Goal: Communication & Community: Answer question/provide support

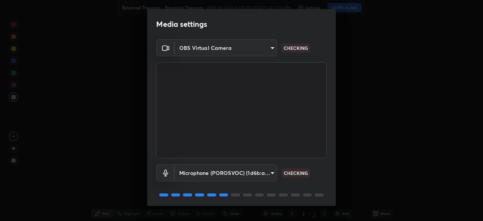
click at [264, 171] on body "Erase all Binomial Theorem - Binomial Theorem WAS SCHEDULED TO START AT 7:10 PM…" at bounding box center [241, 110] width 483 height 221
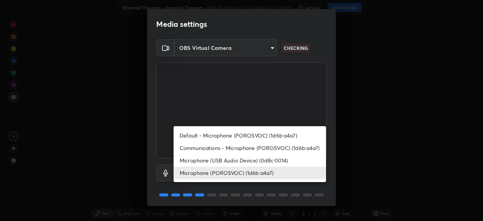
click at [256, 135] on li "Default - Microphone (POROSVOC) (1d6b:a4a7)" at bounding box center [250, 135] width 152 height 12
type input "default"
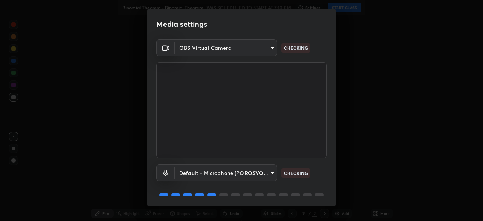
click at [256, 50] on body "Erase all Binomial Theorem - Binomial Theorem WAS SCHEDULED TO START AT 7:10 PM…" at bounding box center [241, 110] width 483 height 221
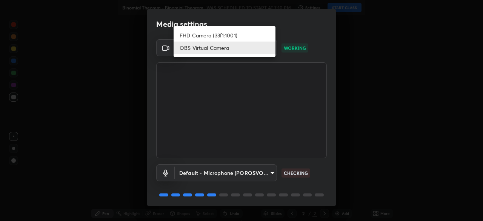
click at [309, 33] on div at bounding box center [241, 110] width 483 height 221
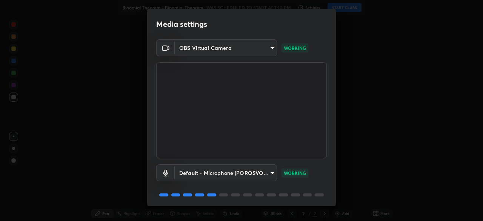
scroll to position [27, 0]
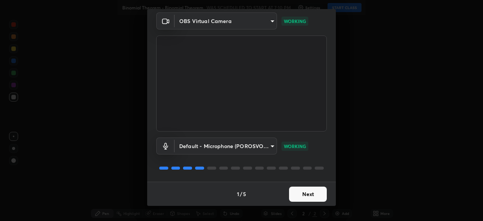
click at [314, 194] on button "Next" at bounding box center [308, 193] width 38 height 15
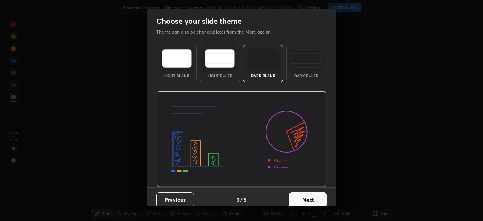
click at [314, 195] on button "Next" at bounding box center [308, 199] width 38 height 15
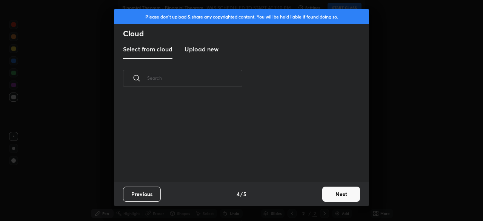
scroll to position [84, 242]
click at [337, 193] on button "Next" at bounding box center [341, 193] width 38 height 15
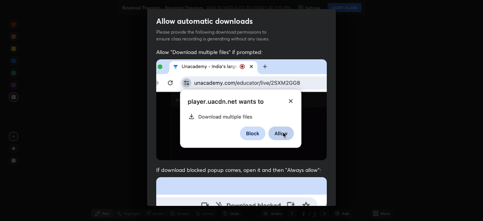
click at [338, 194] on div "Allow automatic downloads Please provide the following download permissions to …" at bounding box center [241, 110] width 483 height 221
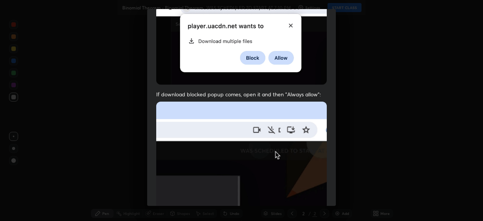
scroll to position [181, 0]
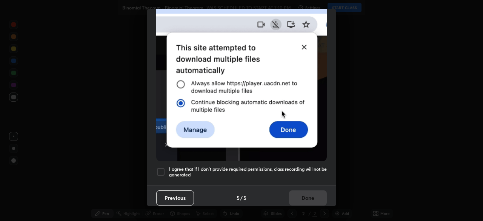
click at [269, 166] on h5 "I agree that if I don't provide required permissions, class recording will not …" at bounding box center [248, 172] width 158 height 12
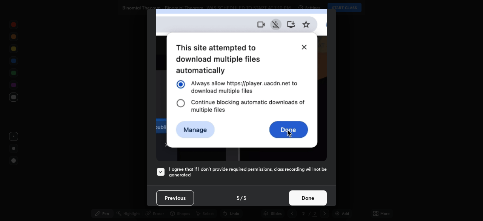
click at [320, 197] on button "Done" at bounding box center [308, 197] width 38 height 15
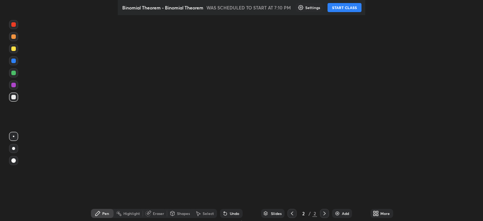
click at [354, 9] on button "START CLASS" at bounding box center [344, 7] width 34 height 9
click at [386, 214] on div "More" at bounding box center [384, 213] width 9 height 4
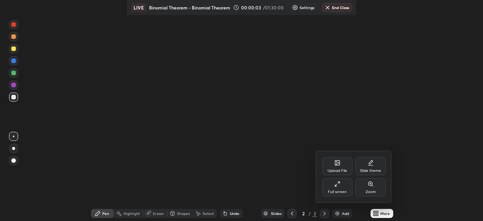
click at [341, 187] on div "Full screen" at bounding box center [337, 187] width 30 height 18
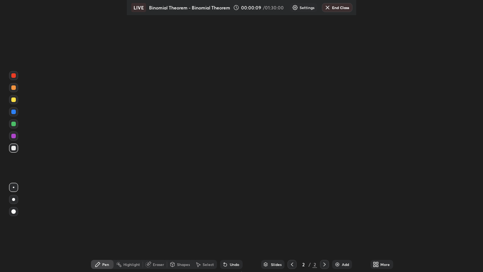
click at [382, 264] on div "More" at bounding box center [384, 264] width 9 height 4
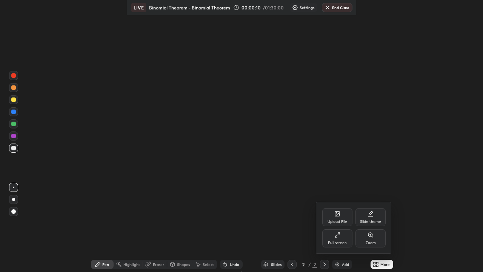
click at [375, 218] on div "Slide theme" at bounding box center [370, 217] width 30 height 18
click at [339, 236] on rect at bounding box center [337, 234] width 6 height 3
click at [294, 236] on div at bounding box center [241, 136] width 483 height 272
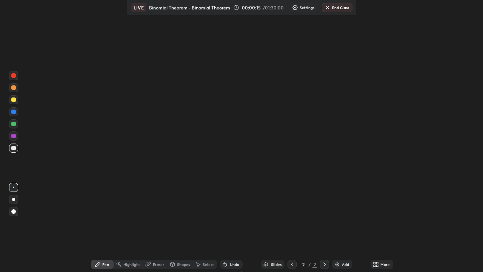
click at [346, 266] on div "Add" at bounding box center [345, 264] width 7 height 4
click at [346, 267] on div "Add" at bounding box center [342, 264] width 20 height 9
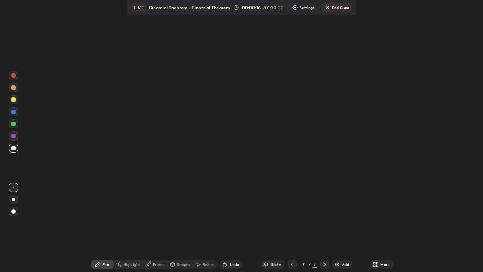
click at [346, 267] on div "Add" at bounding box center [342, 264] width 20 height 9
click at [345, 267] on div "Add" at bounding box center [342, 264] width 20 height 9
click at [346, 268] on div "Add" at bounding box center [342, 264] width 20 height 9
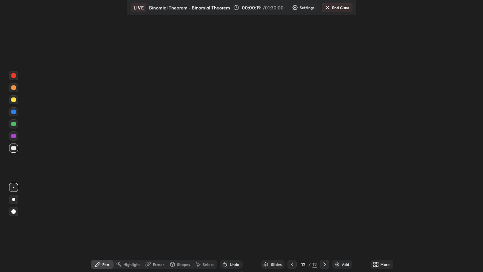
click at [383, 267] on div "More" at bounding box center [381, 264] width 23 height 9
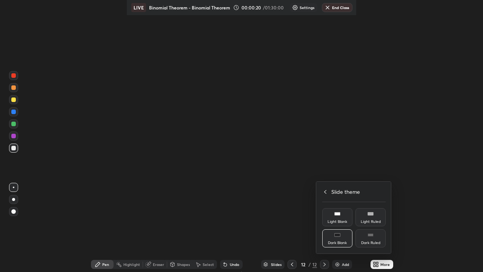
click at [325, 191] on icon at bounding box center [325, 192] width 6 height 6
click at [345, 238] on div "Full screen" at bounding box center [337, 238] width 30 height 18
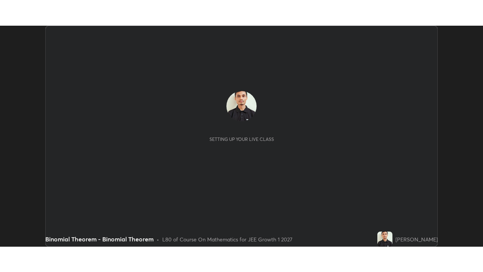
scroll to position [221, 483]
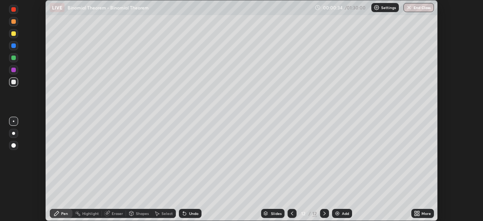
click at [425, 212] on div "More" at bounding box center [425, 213] width 9 height 4
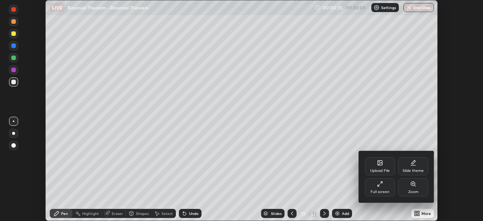
click at [382, 190] on div "Full screen" at bounding box center [379, 192] width 19 height 4
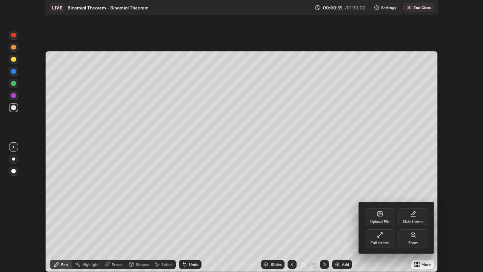
scroll to position [272, 483]
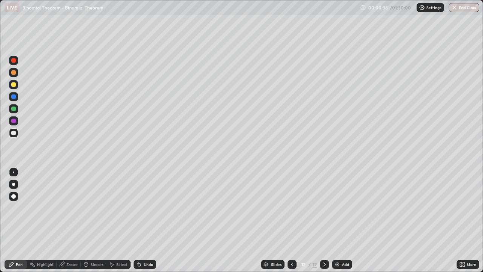
click at [272, 220] on div "Slides" at bounding box center [276, 264] width 11 height 4
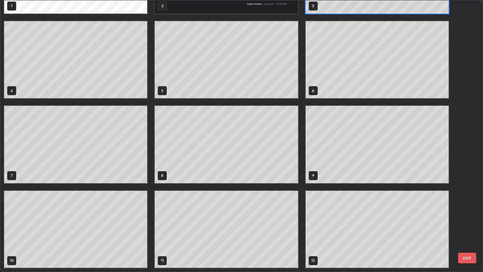
scroll to position [0, 0]
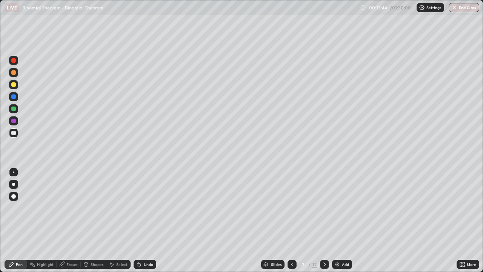
click at [14, 135] on div at bounding box center [13, 133] width 5 height 5
click at [13, 134] on div at bounding box center [13, 133] width 5 height 5
click at [16, 88] on div at bounding box center [13, 84] width 9 height 9
click at [13, 137] on div at bounding box center [13, 132] width 9 height 9
click at [324, 220] on icon at bounding box center [324, 264] width 2 height 4
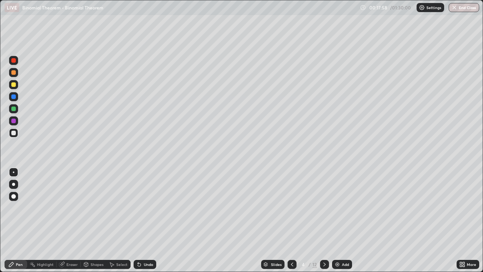
click at [18, 131] on div at bounding box center [13, 132] width 9 height 9
click at [14, 85] on div at bounding box center [13, 84] width 5 height 5
click at [14, 134] on div at bounding box center [13, 133] width 5 height 5
click at [15, 85] on div at bounding box center [13, 84] width 5 height 5
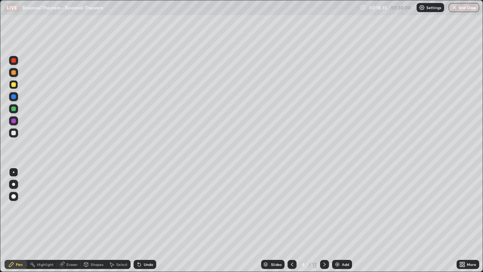
click at [120, 220] on div "Select" at bounding box center [121, 264] width 11 height 4
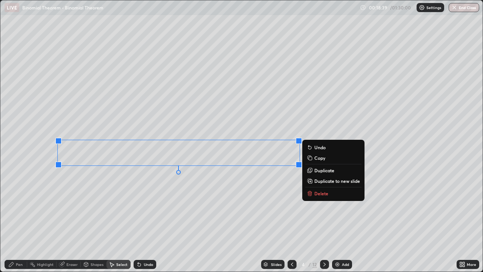
click at [19, 220] on div "Pen" at bounding box center [19, 264] width 7 height 4
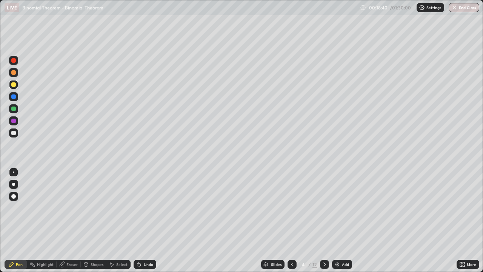
click at [14, 85] on div at bounding box center [13, 84] width 5 height 5
click at [291, 220] on icon at bounding box center [292, 264] width 6 height 6
click at [324, 220] on icon at bounding box center [324, 264] width 6 height 6
click at [13, 85] on div at bounding box center [13, 84] width 5 height 5
click at [14, 108] on div at bounding box center [13, 108] width 5 height 5
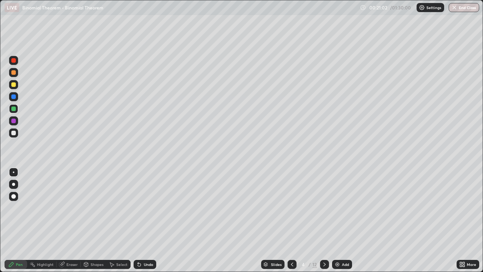
click at [324, 220] on icon at bounding box center [324, 264] width 2 height 4
click at [13, 110] on div at bounding box center [13, 108] width 5 height 5
click at [13, 86] on div at bounding box center [13, 84] width 5 height 5
click at [140, 220] on div "Undo" at bounding box center [145, 264] width 23 height 9
click at [14, 73] on div at bounding box center [13, 72] width 5 height 5
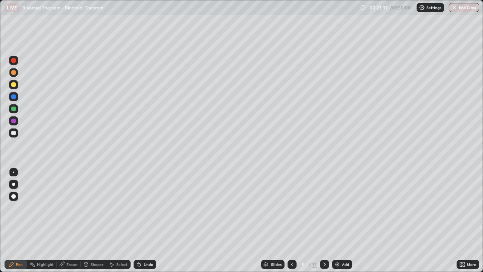
click at [291, 220] on icon at bounding box center [292, 264] width 6 height 6
click at [17, 72] on div at bounding box center [13, 72] width 9 height 9
click at [149, 220] on div "Undo" at bounding box center [148, 264] width 9 height 4
click at [12, 86] on div at bounding box center [13, 84] width 5 height 5
click at [292, 220] on div at bounding box center [291, 264] width 9 height 9
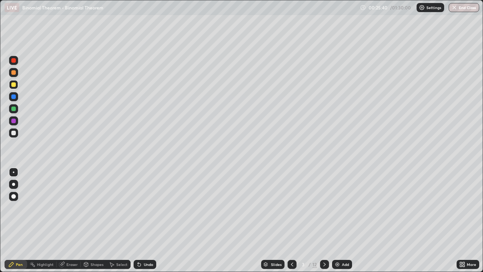
click at [11, 108] on div at bounding box center [13, 108] width 5 height 5
click at [13, 135] on div at bounding box center [13, 133] width 5 height 5
click at [324, 220] on icon at bounding box center [324, 264] width 6 height 6
click at [14, 110] on div at bounding box center [13, 108] width 5 height 5
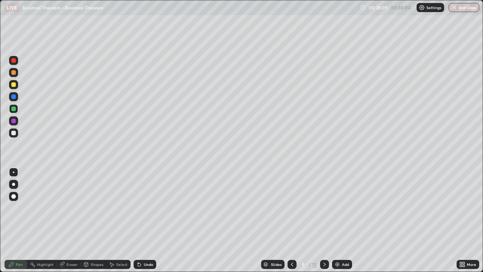
click at [15, 97] on div at bounding box center [13, 96] width 5 height 5
click at [14, 134] on div at bounding box center [13, 133] width 5 height 5
click at [324, 220] on icon at bounding box center [324, 264] width 6 height 6
click at [17, 134] on div at bounding box center [13, 132] width 9 height 9
click at [145, 220] on div "Undo" at bounding box center [148, 264] width 9 height 4
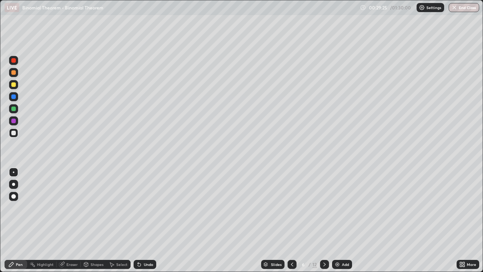
click at [123, 220] on div "Select" at bounding box center [121, 264] width 11 height 4
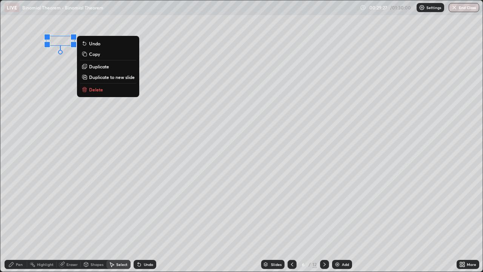
click at [101, 66] on p "Duplicate" at bounding box center [99, 66] width 20 height 6
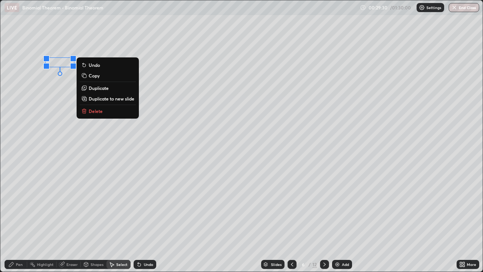
click at [98, 88] on p "Duplicate" at bounding box center [99, 88] width 20 height 6
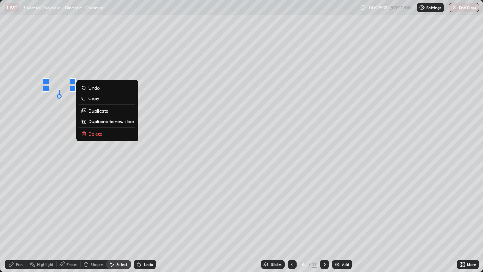
click at [99, 109] on p "Duplicate" at bounding box center [98, 111] width 20 height 6
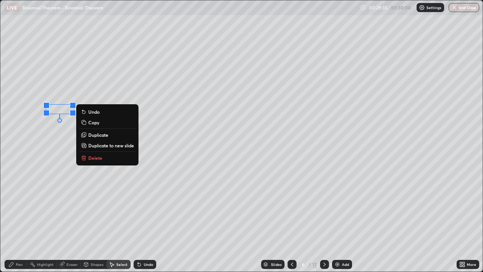
click at [98, 133] on p "Duplicate" at bounding box center [98, 135] width 20 height 6
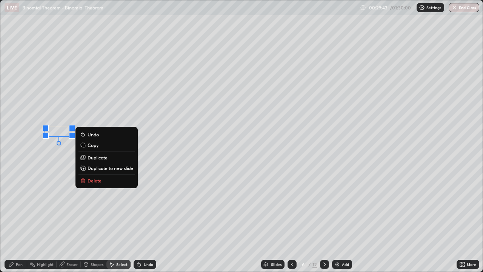
click at [97, 156] on p "Duplicate" at bounding box center [98, 157] width 20 height 6
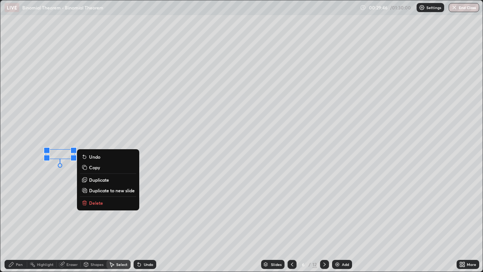
click at [95, 178] on p "Duplicate" at bounding box center [99, 180] width 20 height 6
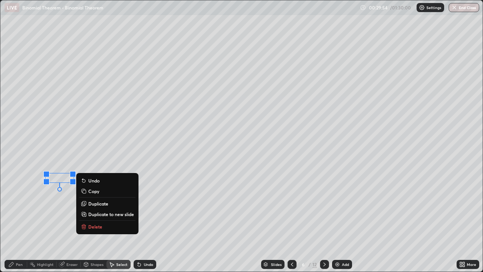
click at [52, 220] on div "0 ° Undo Copy Duplicate Duplicate to new slide Delete" at bounding box center [241, 135] width 482 height 271
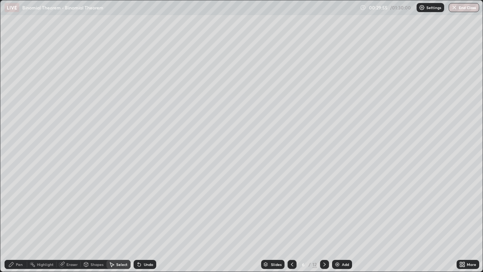
click at [17, 220] on div "Pen" at bounding box center [19, 264] width 7 height 4
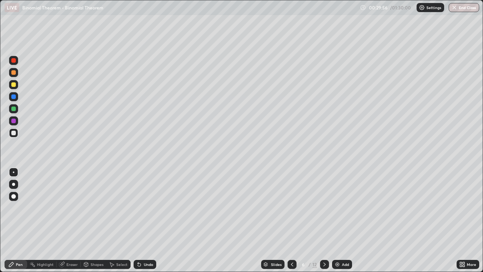
click at [13, 135] on div at bounding box center [13, 132] width 9 height 9
click at [124, 220] on div "Select" at bounding box center [121, 264] width 11 height 4
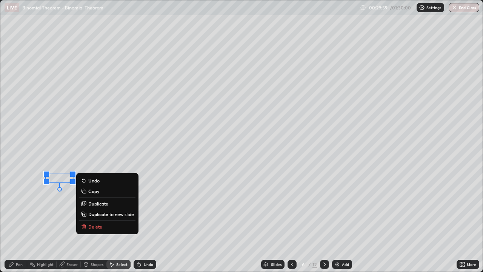
click at [98, 202] on p "Duplicate" at bounding box center [98, 203] width 20 height 6
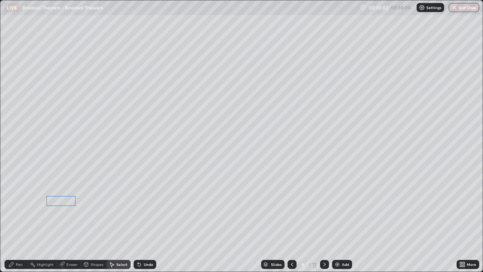
click at [63, 201] on div "0 ° Undo Copy Duplicate Duplicate to new slide Delete" at bounding box center [241, 135] width 482 height 271
click at [48, 220] on div "0 ° Undo Copy Duplicate Duplicate to new slide Delete" at bounding box center [241, 135] width 482 height 271
click at [42, 191] on div "0 ° Undo Copy Duplicate Duplicate to new slide Delete" at bounding box center [241, 135] width 482 height 271
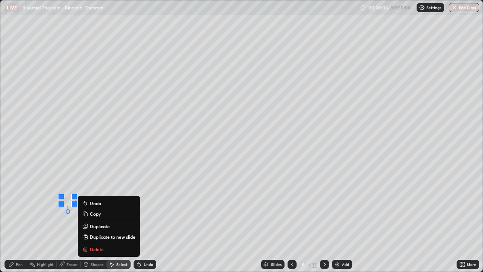
click at [48, 220] on div "0 ° Undo Copy Duplicate Duplicate to new slide Delete" at bounding box center [241, 135] width 482 height 271
click at [99, 220] on p "Duplicate" at bounding box center [100, 226] width 20 height 6
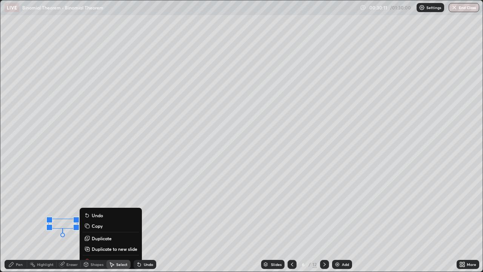
click at [18, 220] on div "Pen" at bounding box center [19, 264] width 7 height 4
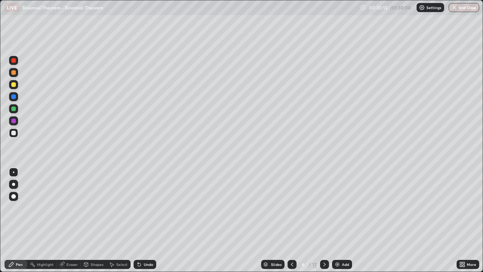
click at [13, 133] on div at bounding box center [13, 133] width 5 height 5
click at [69, 220] on div "Eraser" at bounding box center [71, 264] width 11 height 4
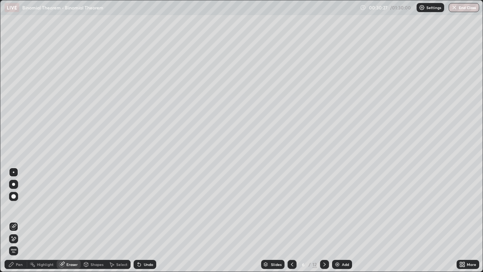
click at [17, 220] on div "Pen" at bounding box center [16, 264] width 23 height 9
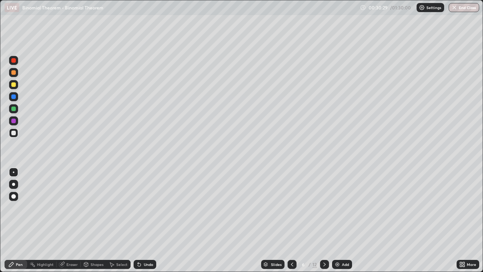
click at [14, 133] on div at bounding box center [13, 133] width 5 height 5
click at [145, 220] on div "Undo" at bounding box center [148, 264] width 9 height 4
click at [467, 220] on div "More" at bounding box center [471, 264] width 9 height 4
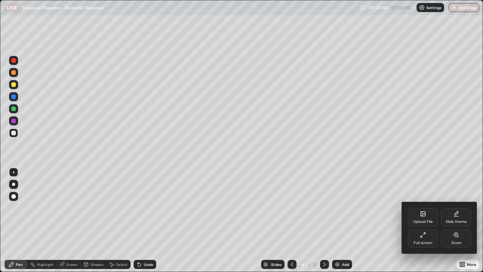
click at [453, 220] on div "Slide theme" at bounding box center [456, 222] width 21 height 4
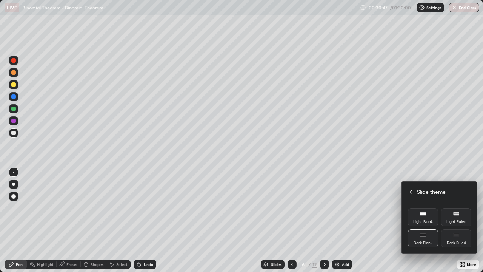
click at [454, 220] on div "Dark Ruled" at bounding box center [456, 238] width 30 height 18
click at [121, 220] on div at bounding box center [241, 136] width 483 height 272
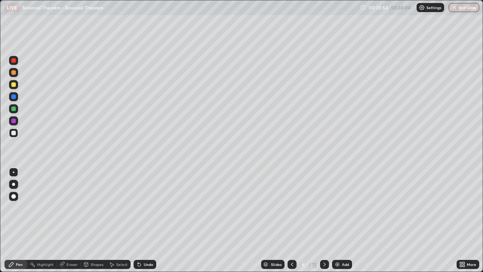
click at [144, 220] on div "Undo" at bounding box center [148, 264] width 9 height 4
click at [119, 220] on div "Select" at bounding box center [121, 264] width 11 height 4
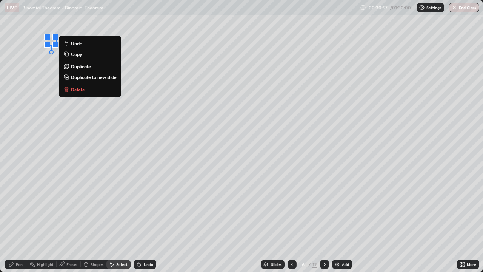
click at [140, 220] on icon at bounding box center [139, 264] width 6 height 6
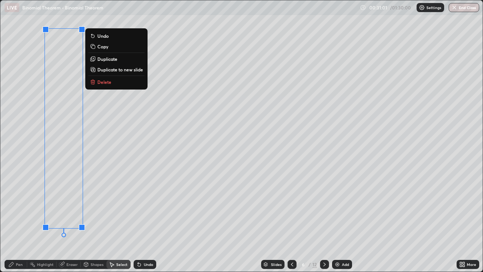
click at [123, 69] on p "Duplicate to new slide" at bounding box center [120, 69] width 46 height 6
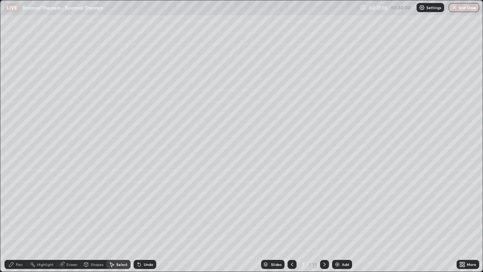
click at [18, 220] on div "Pen" at bounding box center [19, 264] width 7 height 4
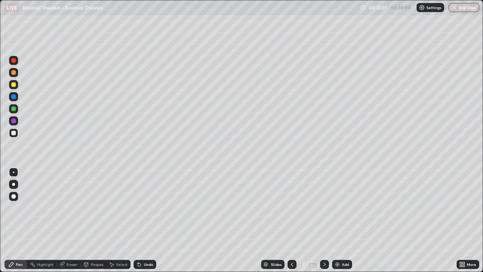
click at [14, 85] on div at bounding box center [13, 84] width 5 height 5
click at [17, 133] on div at bounding box center [13, 132] width 9 height 9
click at [144, 220] on div "Undo" at bounding box center [145, 264] width 23 height 9
click at [141, 220] on div "Undo" at bounding box center [145, 264] width 23 height 9
click at [124, 220] on div "Select" at bounding box center [121, 264] width 11 height 4
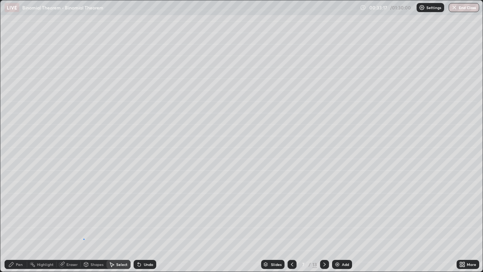
click at [83, 220] on div "0 ° Undo Copy Duplicate Duplicate to new slide Delete" at bounding box center [241, 135] width 482 height 271
click at [17, 220] on div "Pen" at bounding box center [19, 264] width 7 height 4
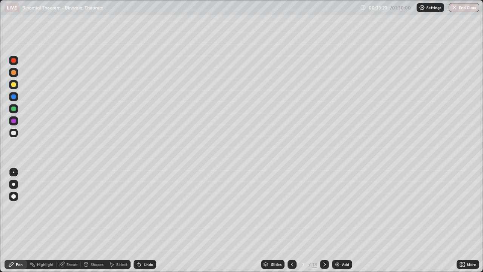
click at [15, 85] on div at bounding box center [13, 84] width 5 height 5
click at [74, 220] on div "Eraser" at bounding box center [71, 264] width 11 height 4
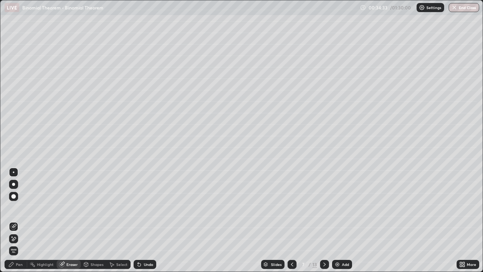
click at [22, 220] on div "Pen" at bounding box center [19, 264] width 7 height 4
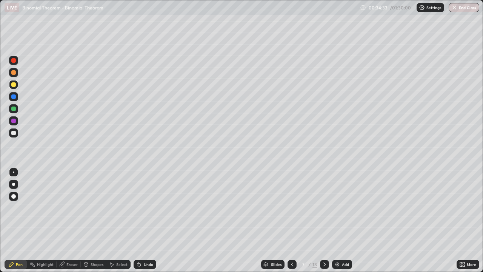
click at [18, 134] on div at bounding box center [13, 132] width 9 height 9
click at [15, 86] on div at bounding box center [13, 84] width 9 height 9
click at [292, 220] on icon at bounding box center [292, 264] width 6 height 6
click at [291, 220] on icon at bounding box center [292, 264] width 2 height 4
click at [323, 220] on icon at bounding box center [324, 264] width 6 height 6
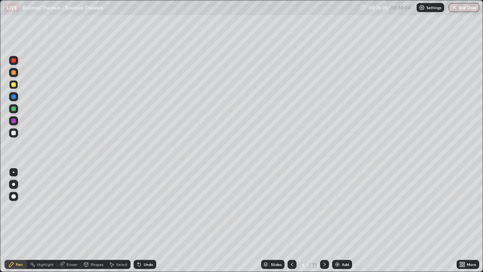
click at [323, 220] on icon at bounding box center [324, 264] width 2 height 4
click at [324, 220] on icon at bounding box center [324, 264] width 6 height 6
click at [15, 134] on div at bounding box center [13, 133] width 5 height 5
click at [13, 133] on div at bounding box center [13, 133] width 5 height 5
click at [144, 220] on div "Undo" at bounding box center [148, 264] width 9 height 4
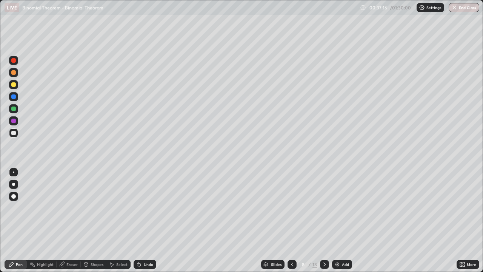
click at [12, 86] on div at bounding box center [13, 84] width 5 height 5
click at [14, 134] on div at bounding box center [13, 133] width 5 height 5
click at [121, 220] on div "Select" at bounding box center [121, 264] width 11 height 4
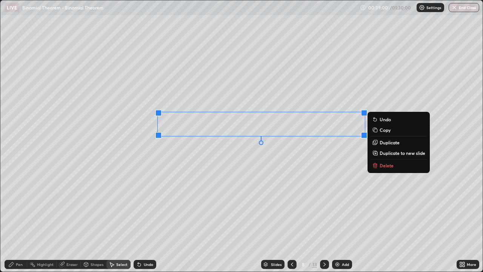
click at [18, 220] on div "Pen" at bounding box center [19, 264] width 7 height 4
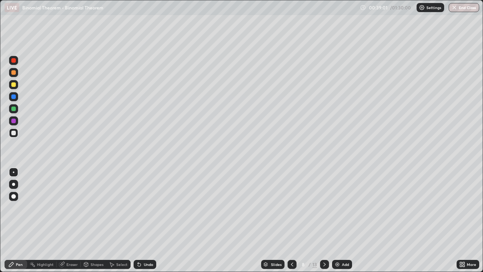
click at [15, 134] on div at bounding box center [13, 133] width 5 height 5
click at [14, 109] on div at bounding box center [13, 108] width 5 height 5
click at [120, 220] on div "Select" at bounding box center [118, 264] width 24 height 9
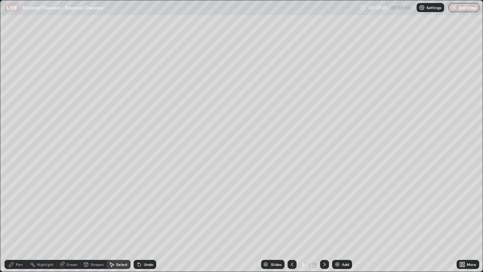
click at [95, 220] on div "Shapes" at bounding box center [97, 264] width 13 height 4
click at [69, 220] on div "Eraser" at bounding box center [71, 264] width 11 height 4
click at [18, 220] on div "Pen" at bounding box center [19, 264] width 7 height 4
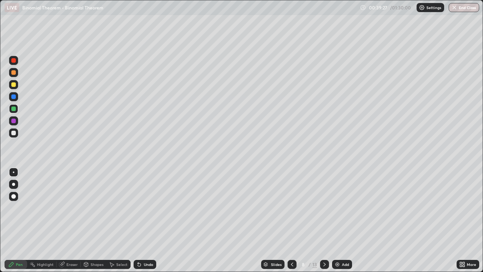
click at [13, 85] on div at bounding box center [13, 84] width 5 height 5
click at [12, 84] on div at bounding box center [13, 84] width 5 height 5
click at [293, 220] on icon at bounding box center [292, 264] width 6 height 6
click at [148, 220] on div "Undo" at bounding box center [148, 264] width 9 height 4
click at [145, 220] on div "Undo" at bounding box center [145, 264] width 23 height 9
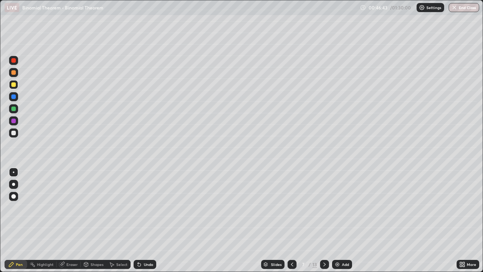
click at [146, 220] on div "Undo" at bounding box center [148, 264] width 9 height 4
click at [149, 220] on div "Undo" at bounding box center [145, 264] width 23 height 9
click at [148, 220] on div "Undo" at bounding box center [148, 264] width 9 height 4
click at [14, 72] on div at bounding box center [13, 72] width 5 height 5
click at [15, 73] on div at bounding box center [13, 72] width 5 height 5
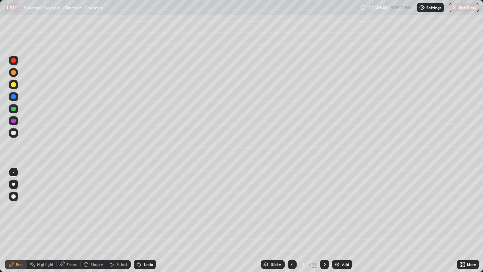
click at [146, 220] on div "Undo" at bounding box center [148, 264] width 9 height 4
click at [148, 220] on div "Undo" at bounding box center [145, 264] width 23 height 9
click at [149, 220] on div "Undo" at bounding box center [148, 264] width 9 height 4
click at [153, 220] on div "Undo" at bounding box center [145, 264] width 23 height 9
click at [126, 220] on div "Select" at bounding box center [118, 264] width 24 height 9
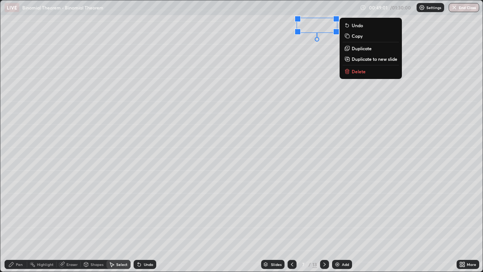
click at [20, 220] on div "Pen" at bounding box center [19, 264] width 7 height 4
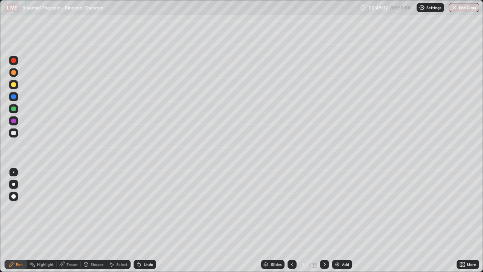
click at [15, 86] on div at bounding box center [13, 84] width 5 height 5
click at [17, 73] on div at bounding box center [13, 72] width 9 height 9
click at [153, 220] on div "Undo" at bounding box center [145, 264] width 23 height 9
click at [149, 220] on div "Undo" at bounding box center [145, 264] width 23 height 9
click at [154, 220] on div "Undo" at bounding box center [145, 264] width 23 height 9
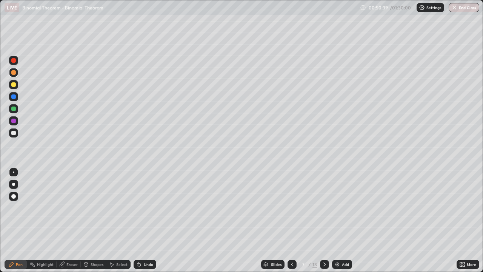
click at [324, 220] on icon at bounding box center [324, 264] width 6 height 6
click at [323, 220] on icon at bounding box center [324, 264] width 2 height 4
click at [16, 132] on div at bounding box center [13, 132] width 9 height 9
click at [149, 220] on div "Undo" at bounding box center [148, 264] width 9 height 4
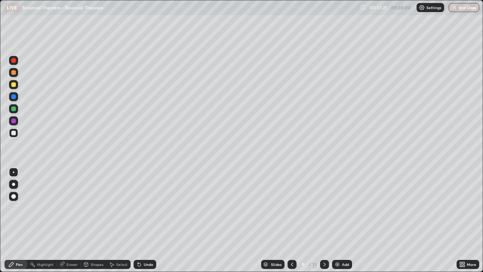
click at [14, 85] on div at bounding box center [13, 84] width 5 height 5
click at [14, 133] on div at bounding box center [13, 133] width 5 height 5
click at [292, 220] on icon at bounding box center [292, 264] width 6 height 6
click at [291, 220] on icon at bounding box center [292, 264] width 6 height 6
click at [14, 108] on div at bounding box center [13, 108] width 5 height 5
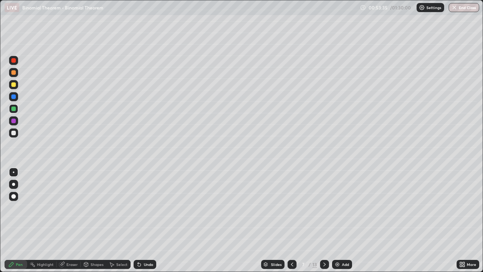
click at [323, 220] on icon at bounding box center [324, 264] width 6 height 6
click at [324, 220] on icon at bounding box center [324, 264] width 6 height 6
click at [291, 220] on icon at bounding box center [292, 264] width 6 height 6
click at [15, 85] on div at bounding box center [13, 84] width 5 height 5
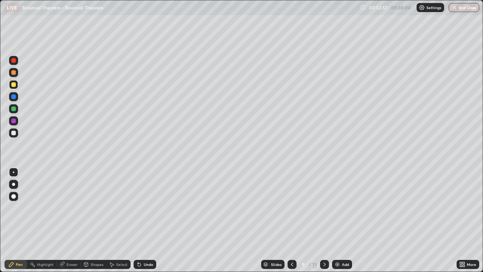
click at [13, 73] on div at bounding box center [13, 72] width 5 height 5
click at [14, 134] on div at bounding box center [13, 133] width 5 height 5
click at [13, 87] on div at bounding box center [13, 84] width 9 height 9
click at [14, 74] on div at bounding box center [13, 72] width 5 height 5
click at [13, 107] on div at bounding box center [13, 108] width 5 height 5
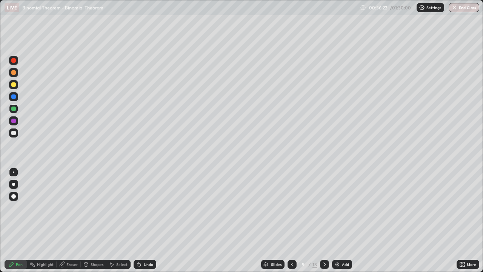
click at [14, 133] on div at bounding box center [13, 133] width 5 height 5
click at [323, 220] on icon at bounding box center [324, 264] width 2 height 4
click at [15, 86] on div at bounding box center [13, 84] width 5 height 5
click at [291, 220] on icon at bounding box center [292, 264] width 6 height 6
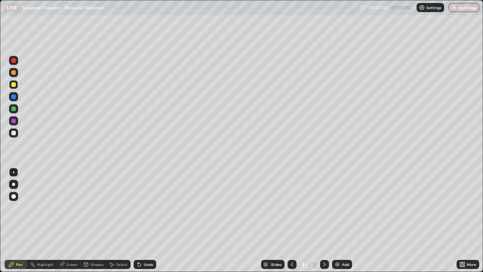
click at [290, 220] on icon at bounding box center [292, 264] width 6 height 6
click at [14, 76] on div at bounding box center [13, 72] width 9 height 9
click at [17, 109] on div at bounding box center [13, 108] width 9 height 9
click at [13, 76] on div at bounding box center [13, 72] width 9 height 9
click at [323, 220] on icon at bounding box center [324, 264] width 6 height 6
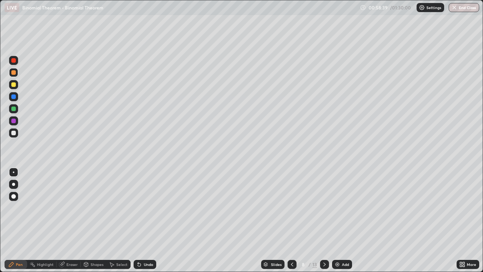
click at [324, 220] on icon at bounding box center [324, 264] width 2 height 4
click at [323, 220] on icon at bounding box center [324, 264] width 2 height 4
click at [15, 85] on div at bounding box center [13, 84] width 5 height 5
click at [145, 220] on div "Undo" at bounding box center [148, 264] width 9 height 4
click at [121, 220] on div "Select" at bounding box center [121, 264] width 11 height 4
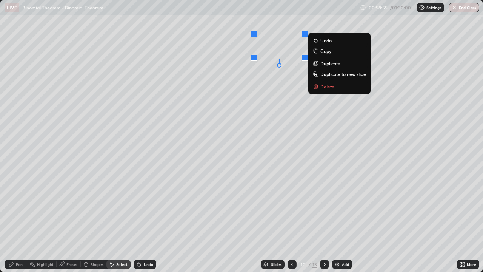
click at [325, 65] on p "Duplicate" at bounding box center [330, 63] width 20 height 6
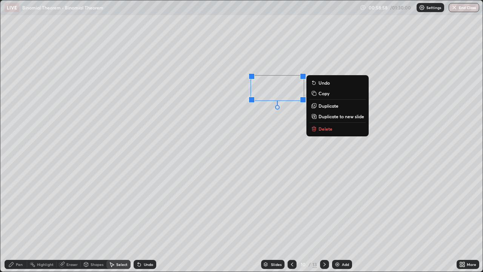
click at [18, 220] on div "Pen" at bounding box center [19, 264] width 7 height 4
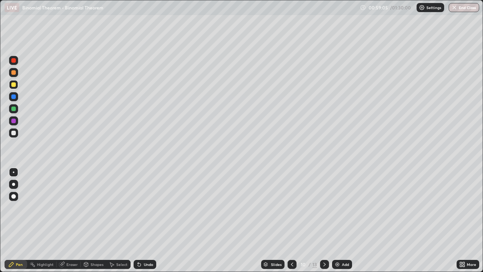
click at [14, 133] on div at bounding box center [13, 133] width 5 height 5
click at [291, 220] on icon at bounding box center [292, 264] width 6 height 6
click at [295, 220] on div at bounding box center [291, 264] width 9 height 9
click at [121, 220] on div "Select" at bounding box center [121, 264] width 11 height 4
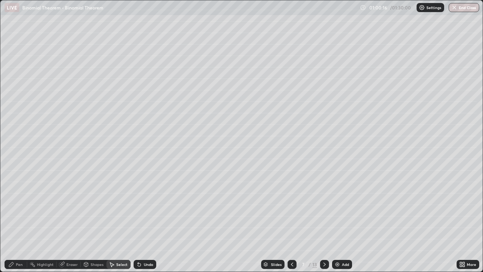
click at [21, 220] on div "Pen" at bounding box center [16, 264] width 23 height 9
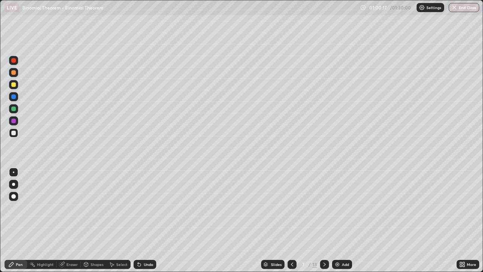
click at [14, 111] on div at bounding box center [13, 108] width 9 height 9
click at [14, 62] on div at bounding box center [13, 60] width 5 height 5
click at [291, 220] on icon at bounding box center [292, 264] width 6 height 6
click at [291, 220] on icon at bounding box center [292, 264] width 2 height 4
click at [14, 61] on div at bounding box center [13, 60] width 5 height 5
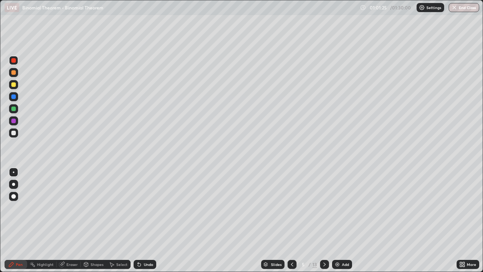
click at [323, 220] on icon at bounding box center [324, 264] width 2 height 4
click at [324, 220] on icon at bounding box center [324, 264] width 6 height 6
click at [323, 220] on icon at bounding box center [324, 264] width 2 height 4
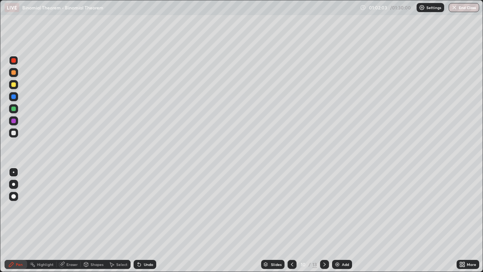
click at [17, 133] on div at bounding box center [13, 132] width 9 height 9
click at [15, 132] on div at bounding box center [13, 133] width 5 height 5
click at [147, 220] on div "Undo" at bounding box center [148, 264] width 9 height 4
click at [149, 220] on div "Undo" at bounding box center [148, 264] width 9 height 4
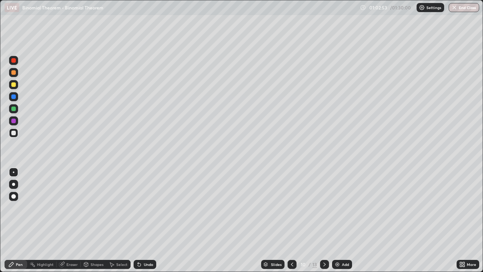
click at [148, 220] on div "Undo" at bounding box center [145, 264] width 23 height 9
click at [12, 85] on div at bounding box center [13, 84] width 5 height 5
click at [15, 132] on div at bounding box center [13, 133] width 5 height 5
click at [324, 220] on icon at bounding box center [324, 264] width 6 height 6
click at [13, 134] on div at bounding box center [13, 133] width 5 height 5
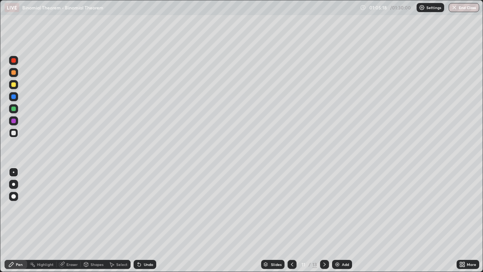
click at [151, 220] on div "Undo" at bounding box center [145, 264] width 23 height 9
click at [147, 220] on div "Undo" at bounding box center [148, 264] width 9 height 4
click at [144, 220] on div "Undo" at bounding box center [148, 264] width 9 height 4
click at [146, 220] on div "Undo" at bounding box center [148, 264] width 9 height 4
click at [15, 86] on div at bounding box center [13, 84] width 9 height 9
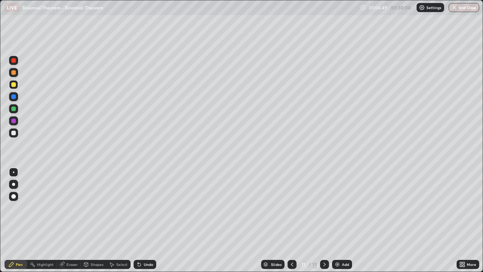
click at [14, 73] on div at bounding box center [13, 72] width 5 height 5
click at [13, 84] on div at bounding box center [13, 84] width 5 height 5
click at [291, 220] on icon at bounding box center [292, 264] width 2 height 4
click at [290, 220] on icon at bounding box center [292, 264] width 6 height 6
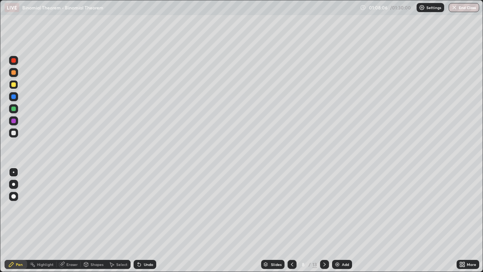
click at [291, 220] on icon at bounding box center [292, 264] width 6 height 6
click at [323, 220] on icon at bounding box center [324, 264] width 6 height 6
click at [321, 220] on div at bounding box center [324, 264] width 9 height 9
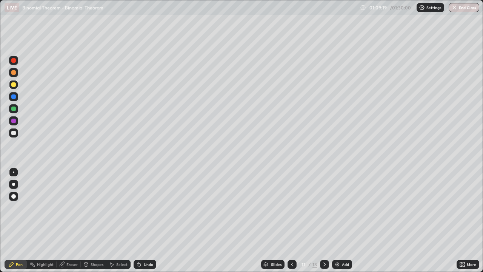
click at [291, 220] on icon at bounding box center [292, 264] width 6 height 6
click at [323, 220] on icon at bounding box center [324, 264] width 6 height 6
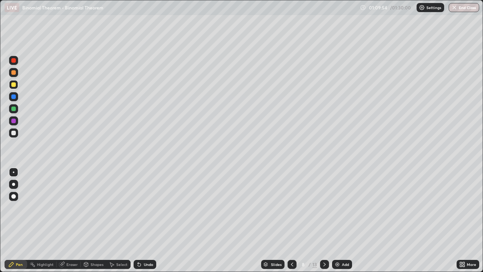
click at [320, 220] on div at bounding box center [324, 264] width 9 height 9
click at [324, 220] on icon at bounding box center [324, 264] width 6 height 6
click at [15, 109] on div at bounding box center [13, 108] width 5 height 5
click at [322, 220] on icon at bounding box center [324, 264] width 6 height 6
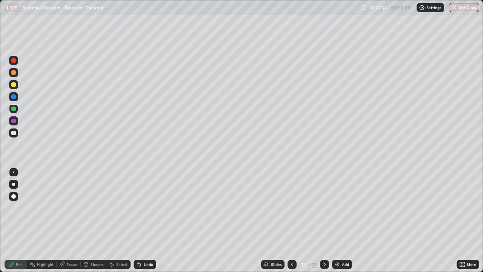
click at [15, 132] on div at bounding box center [13, 133] width 5 height 5
click at [14, 133] on div at bounding box center [13, 133] width 5 height 5
click at [15, 86] on div at bounding box center [13, 84] width 5 height 5
click at [15, 110] on div at bounding box center [13, 108] width 5 height 5
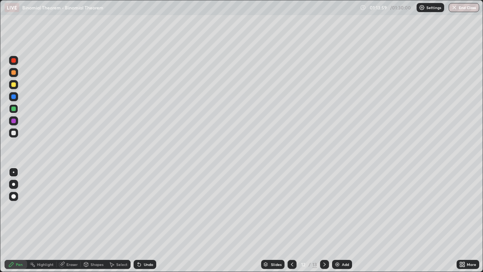
click at [15, 85] on div at bounding box center [13, 84] width 5 height 5
click at [324, 220] on icon at bounding box center [324, 264] width 6 height 6
click at [14, 86] on div at bounding box center [13, 84] width 5 height 5
click at [14, 83] on div at bounding box center [13, 84] width 5 height 5
click at [14, 73] on div at bounding box center [13, 72] width 5 height 5
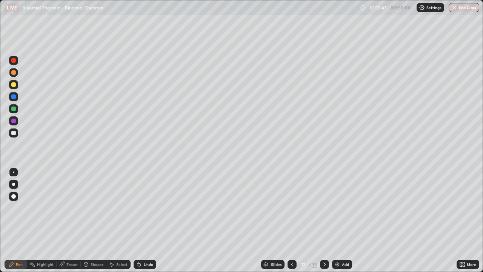
click at [12, 88] on div at bounding box center [13, 84] width 9 height 9
click at [12, 109] on div at bounding box center [13, 108] width 5 height 5
click at [274, 220] on div "Slides" at bounding box center [276, 264] width 11 height 4
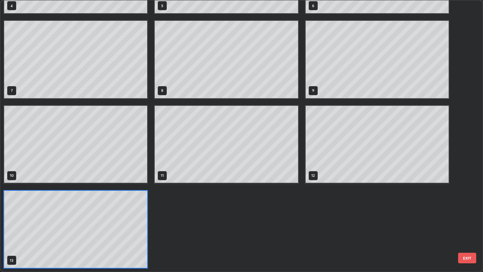
scroll to position [269, 478]
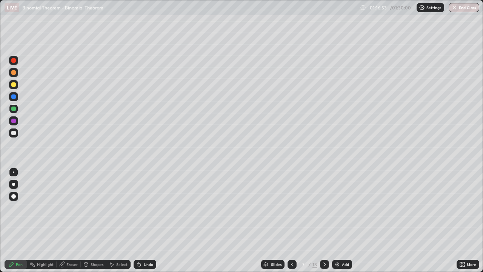
click at [324, 220] on icon at bounding box center [324, 264] width 6 height 6
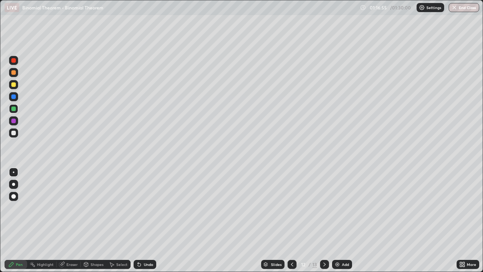
click at [324, 220] on icon at bounding box center [324, 264] width 6 height 6
click at [323, 220] on icon at bounding box center [324, 264] width 6 height 6
click at [345, 220] on div "Add" at bounding box center [345, 264] width 7 height 4
click at [16, 134] on div at bounding box center [13, 132] width 9 height 9
click at [14, 85] on div at bounding box center [13, 84] width 5 height 5
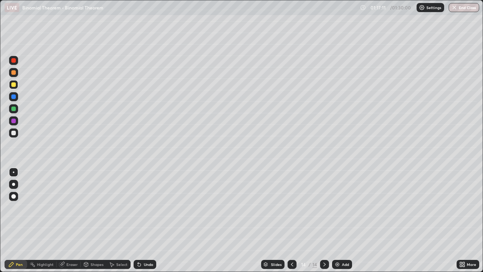
click at [15, 131] on div at bounding box center [13, 133] width 5 height 5
click at [16, 132] on div at bounding box center [13, 132] width 9 height 9
click at [14, 85] on div at bounding box center [13, 84] width 5 height 5
click at [14, 75] on div at bounding box center [13, 72] width 9 height 9
click at [125, 220] on div "Select" at bounding box center [121, 264] width 11 height 4
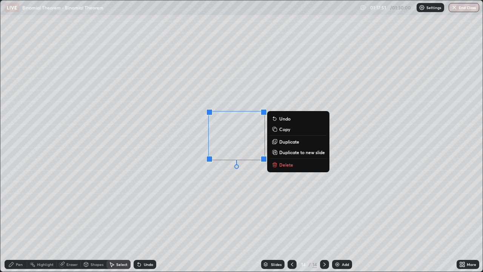
click at [15, 220] on div "Pen" at bounding box center [16, 264] width 23 height 9
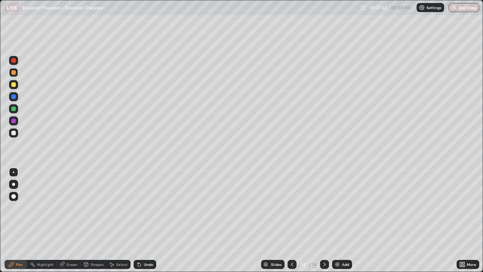
click at [14, 135] on div at bounding box center [13, 133] width 5 height 5
click at [12, 85] on div at bounding box center [13, 84] width 5 height 5
click at [15, 73] on div at bounding box center [13, 72] width 5 height 5
click at [13, 110] on div at bounding box center [13, 108] width 5 height 5
click at [272, 220] on div "Slides" at bounding box center [276, 264] width 11 height 4
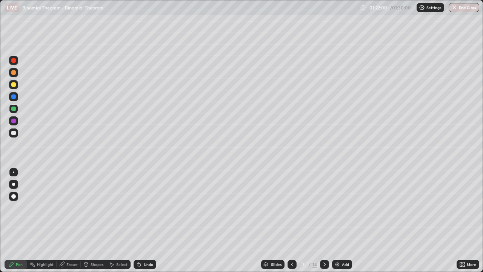
click at [14, 96] on div at bounding box center [13, 96] width 5 height 5
click at [145, 220] on div "Undo" at bounding box center [148, 264] width 9 height 4
click at [324, 220] on icon at bounding box center [324, 264] width 6 height 6
click at [323, 220] on icon at bounding box center [324, 264] width 6 height 6
click at [324, 220] on icon at bounding box center [324, 264] width 6 height 6
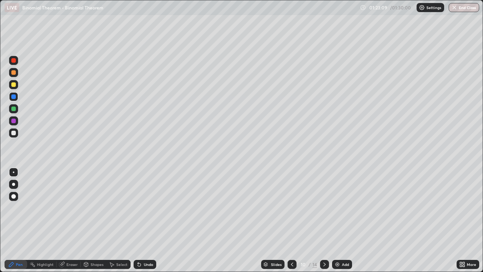
click at [323, 220] on icon at bounding box center [324, 264] width 6 height 6
click at [322, 220] on icon at bounding box center [324, 264] width 6 height 6
click at [323, 220] on icon at bounding box center [324, 264] width 6 height 6
click at [324, 220] on icon at bounding box center [324, 264] width 6 height 6
click at [323, 220] on icon at bounding box center [324, 264] width 6 height 6
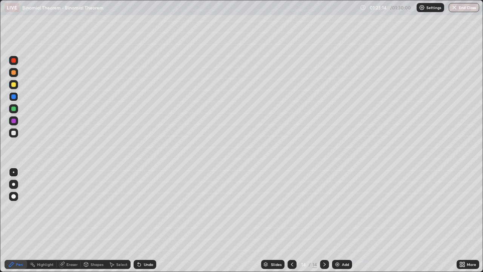
click at [14, 132] on div at bounding box center [13, 133] width 5 height 5
click at [466, 9] on button "End Class" at bounding box center [464, 7] width 31 height 9
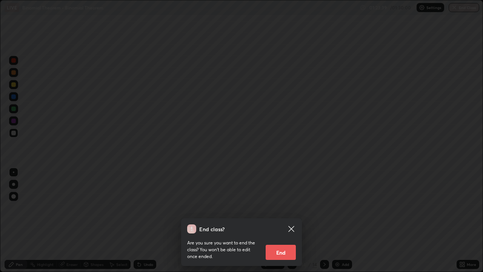
click at [284, 220] on button "End" at bounding box center [281, 251] width 30 height 15
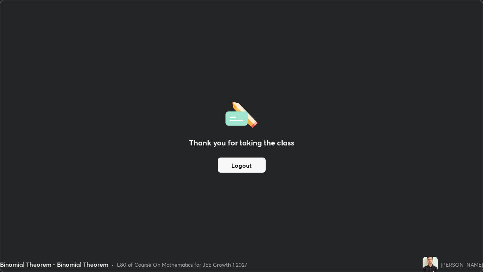
click at [253, 165] on button "Logout" at bounding box center [242, 164] width 48 height 15
